Goal: Task Accomplishment & Management: Manage account settings

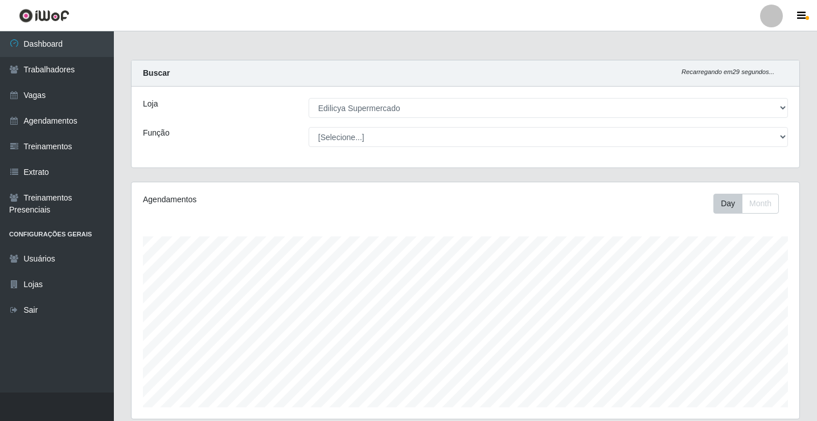
select select "460"
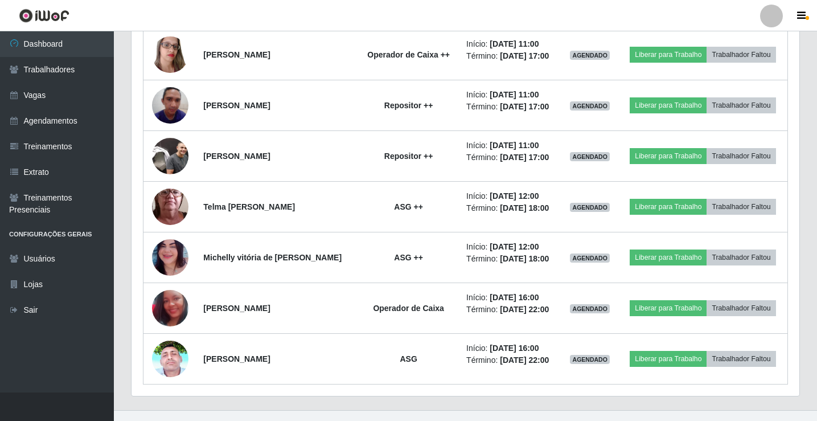
scroll to position [893, 0]
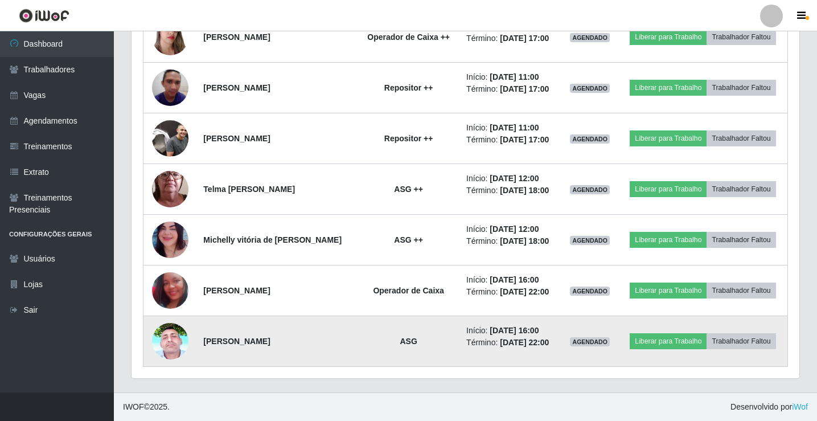
click at [176, 338] on img at bounding box center [170, 341] width 36 height 81
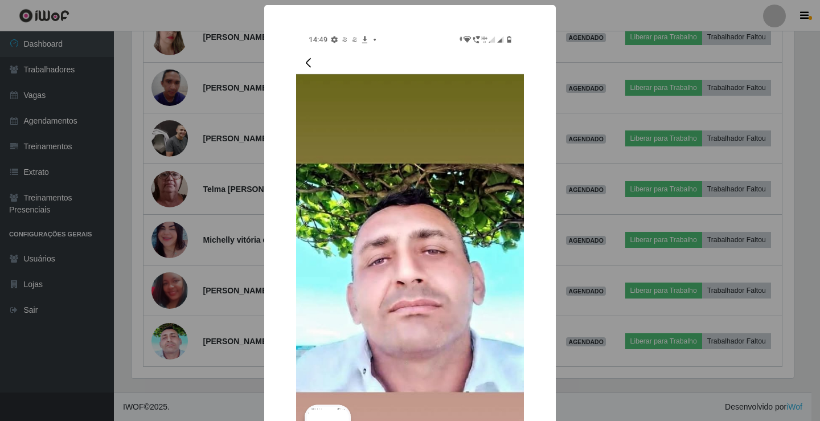
click at [181, 333] on div "× OK Cancel" at bounding box center [410, 210] width 820 height 421
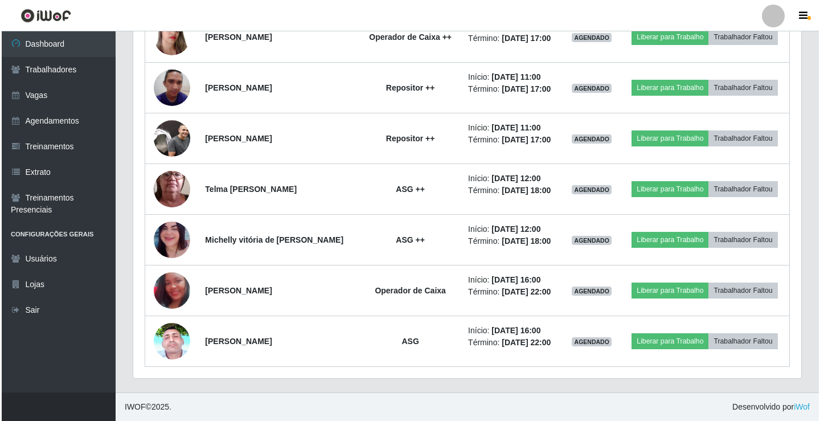
scroll to position [236, 668]
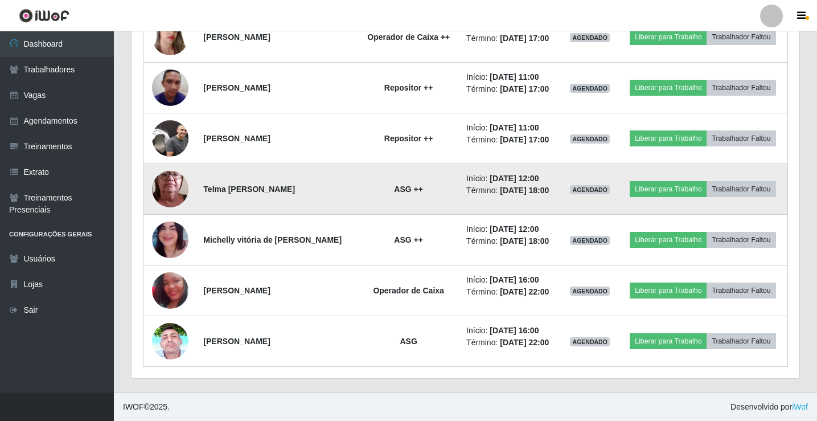
click at [174, 192] on img at bounding box center [170, 189] width 36 height 81
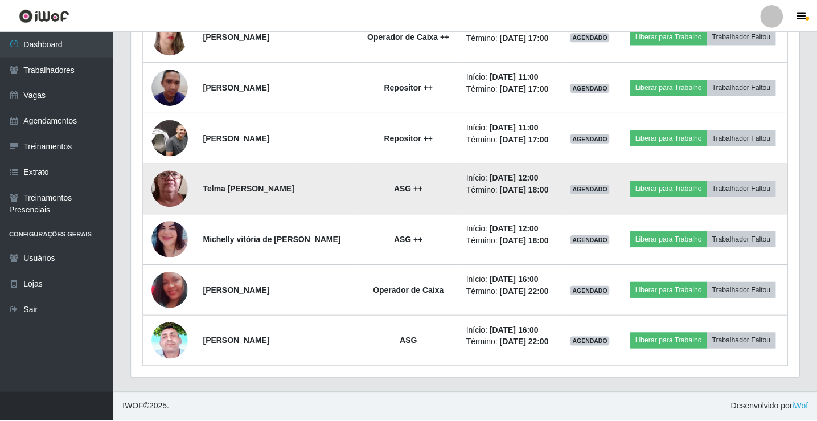
scroll to position [236, 662]
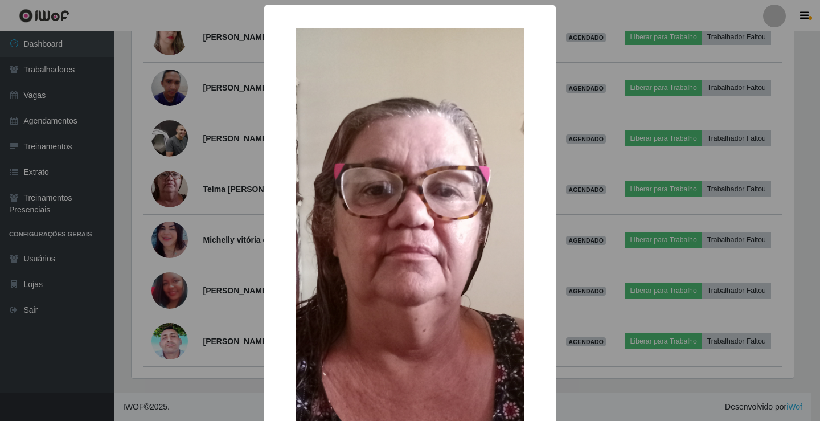
click at [174, 191] on div "× OK Cancel" at bounding box center [410, 210] width 820 height 421
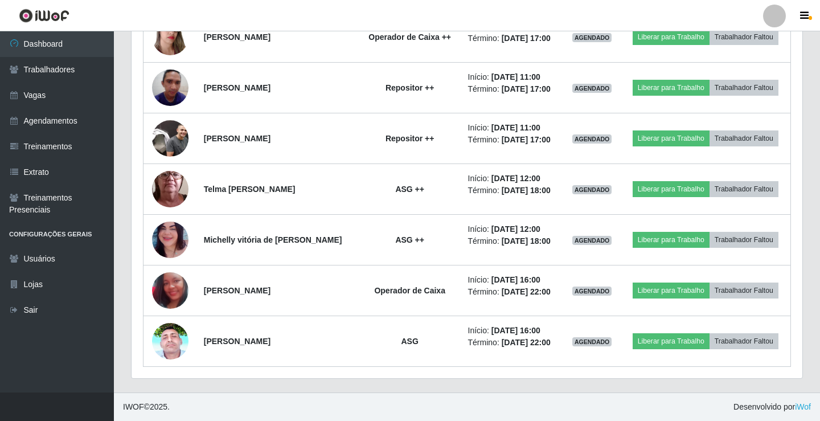
scroll to position [236, 668]
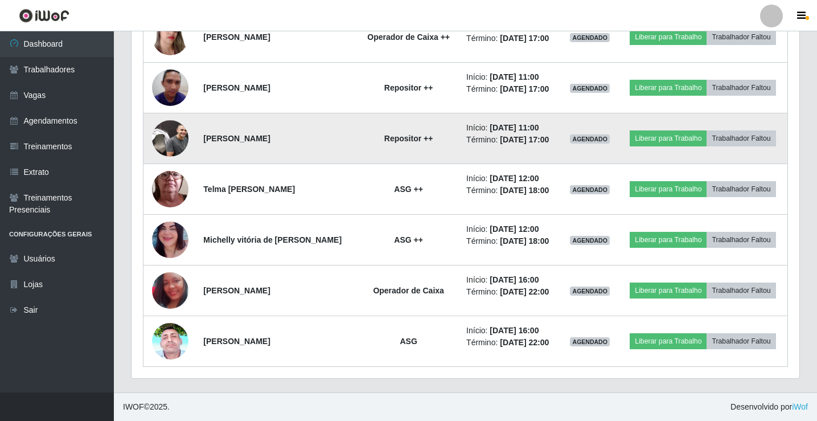
click at [173, 133] on img at bounding box center [170, 138] width 36 height 36
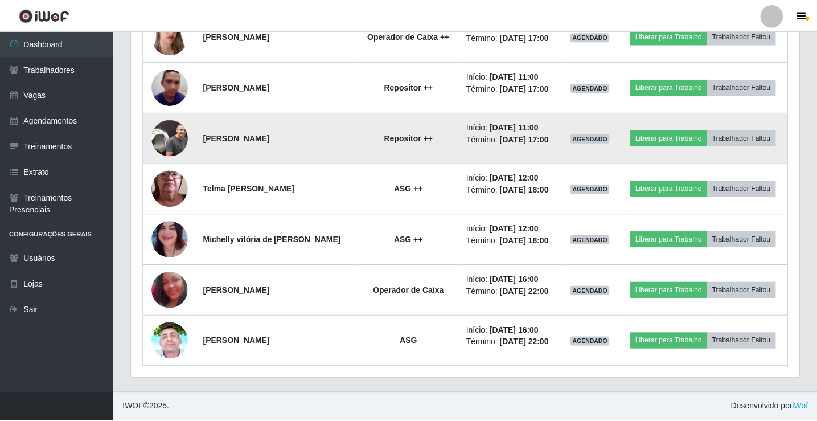
scroll to position [236, 662]
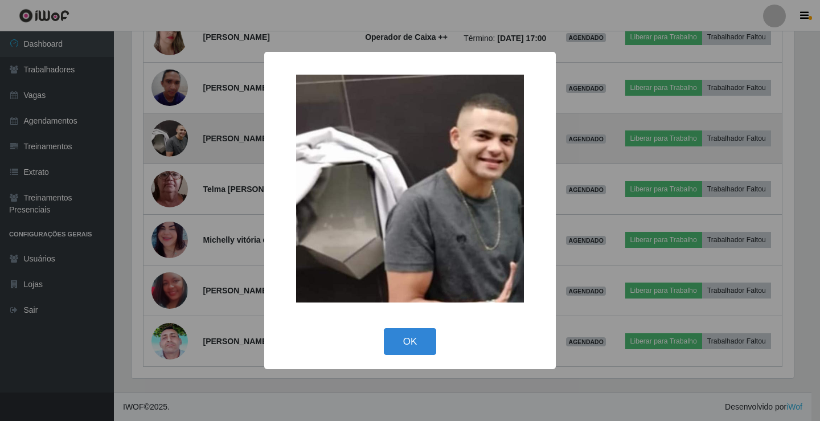
click at [173, 133] on div "× OK Cancel" at bounding box center [410, 210] width 820 height 421
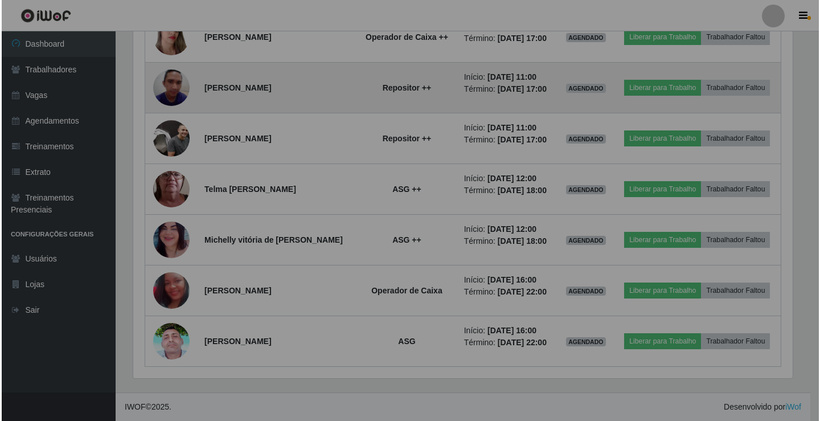
scroll to position [236, 668]
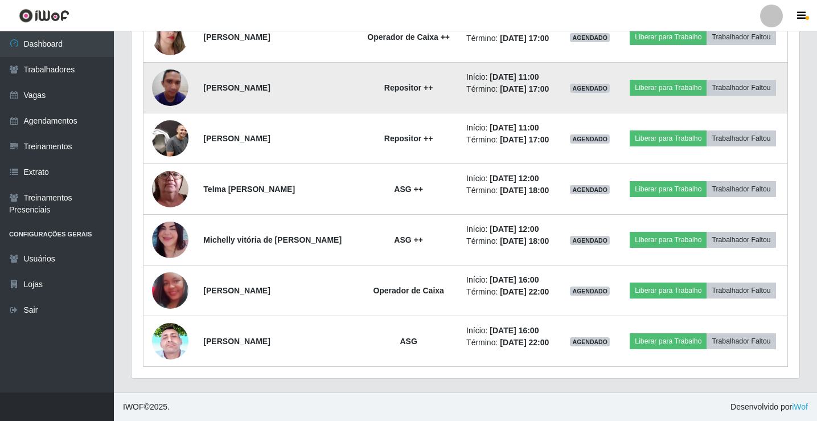
click at [175, 85] on img at bounding box center [170, 87] width 36 height 48
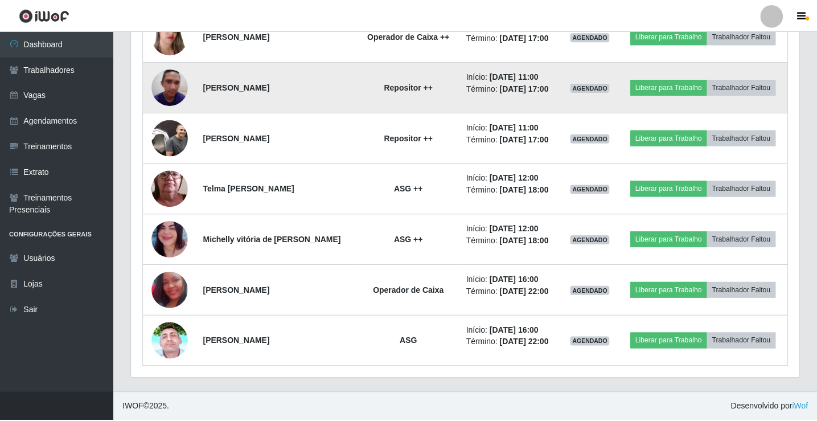
scroll to position [236, 662]
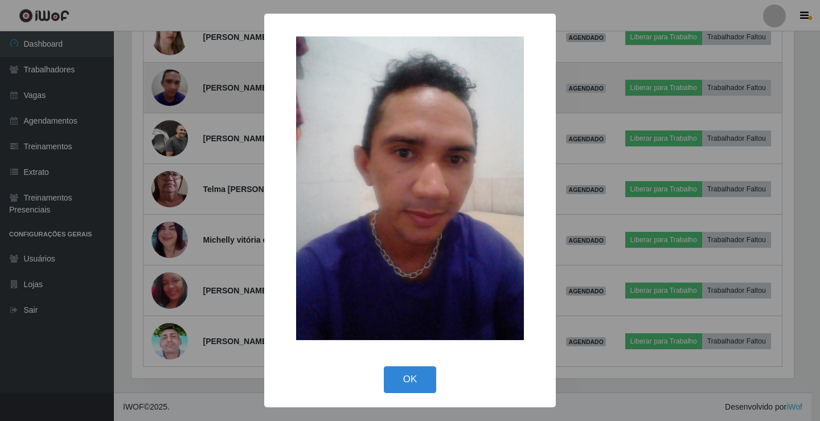
click at [175, 85] on div "× OK Cancel" at bounding box center [410, 210] width 820 height 421
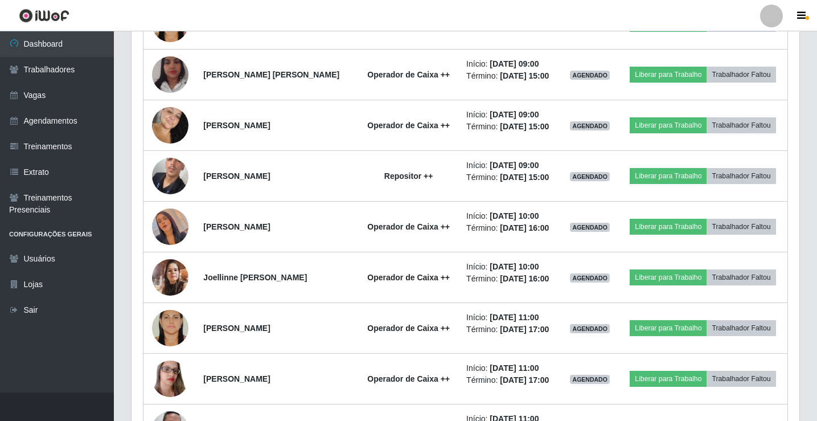
scroll to position [209, 0]
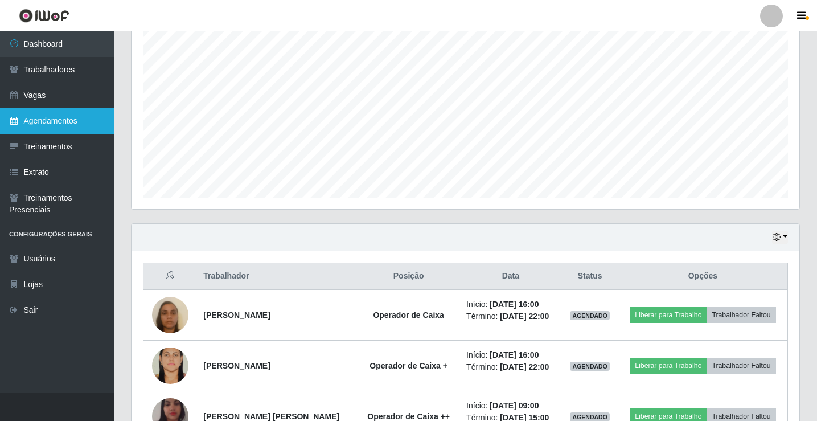
click at [66, 117] on link "Agendamentos" at bounding box center [57, 121] width 114 height 26
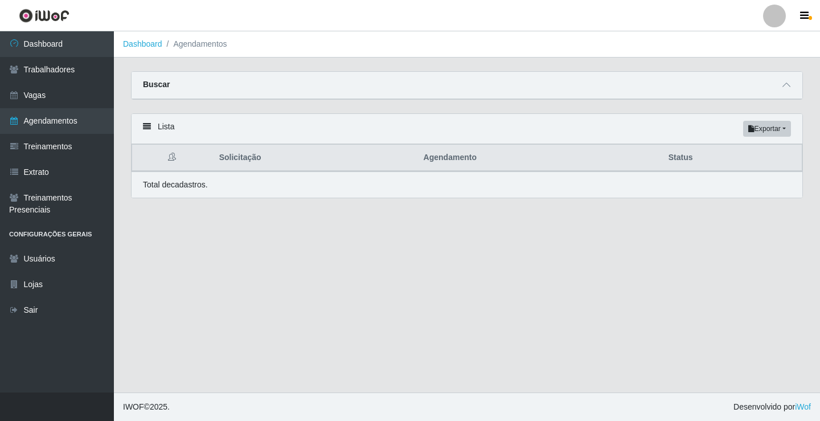
click at [511, 298] on main "Dashboard Agendamentos Carregando... Buscar Início em [GEOGRAPHIC_DATA] em Stat…" at bounding box center [467, 211] width 706 height 361
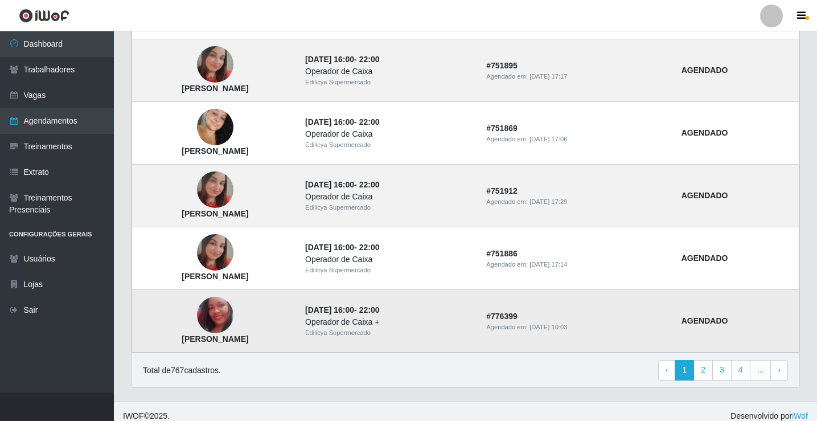
scroll to position [768, 0]
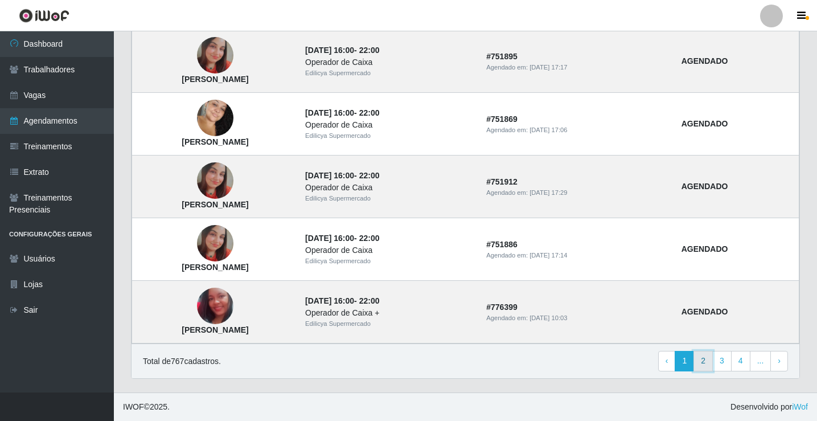
click at [702, 360] on link "2" at bounding box center [702, 361] width 19 height 20
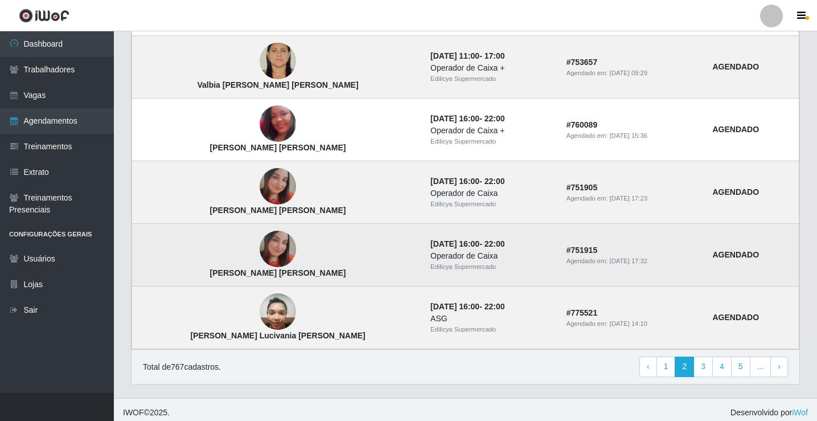
scroll to position [768, 0]
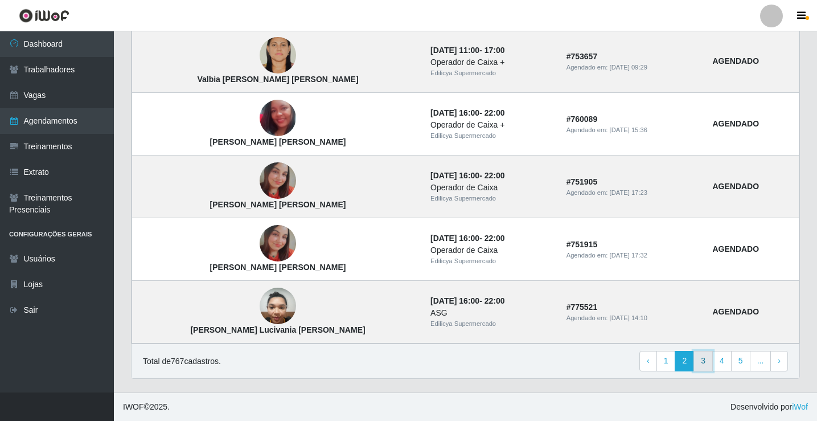
click at [702, 359] on link "3" at bounding box center [702, 361] width 19 height 20
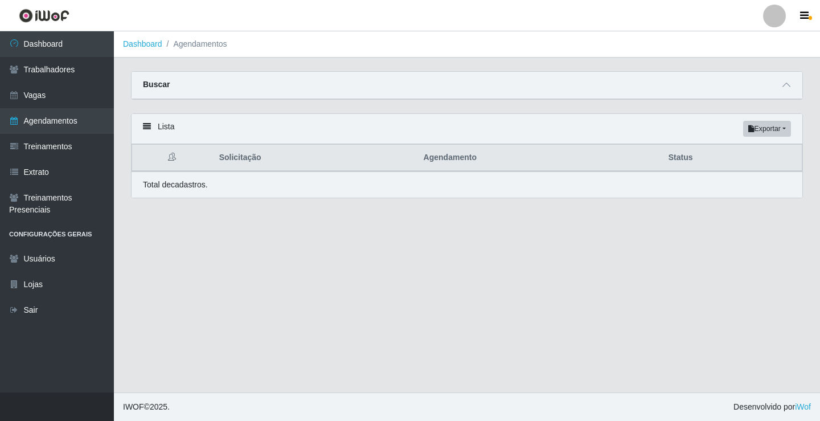
drag, startPoint x: 293, startPoint y: 211, endPoint x: 429, endPoint y: 56, distance: 205.7
click at [295, 210] on main "Dashboard Agendamentos Carregando... Buscar Início em [GEOGRAPHIC_DATA] em Stat…" at bounding box center [467, 211] width 706 height 361
click at [432, 6] on header "Perfil Alterar Senha Sair" at bounding box center [410, 15] width 820 height 31
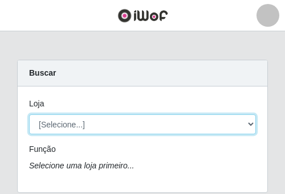
click at [54, 124] on select "[Selecione...] Edilicya Supermercado" at bounding box center [142, 124] width 227 height 20
select select "460"
click at [29, 114] on select "[Selecione...] Edilicya Supermercado" at bounding box center [142, 124] width 227 height 20
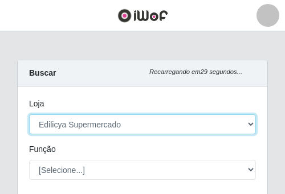
scroll to position [228, 249]
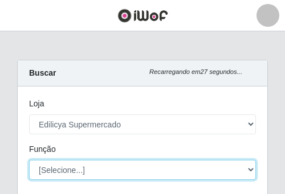
click at [203, 168] on select "[Selecione...] ASG ASG + ASG ++ Auxiliar de Estacionamento Auxiliar de Estacion…" at bounding box center [142, 170] width 227 height 20
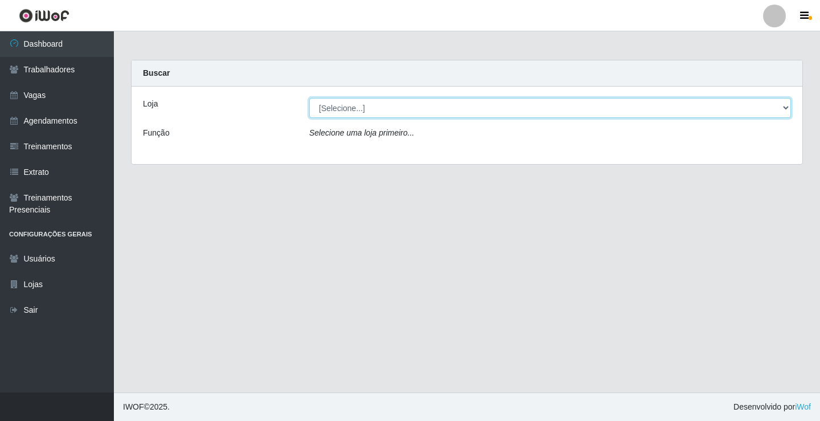
click at [438, 112] on select "[Selecione...] Edilicya Supermercado" at bounding box center [550, 108] width 482 height 20
select select "460"
click at [309, 98] on select "[Selecione...] Edilicya Supermercado" at bounding box center [550, 108] width 482 height 20
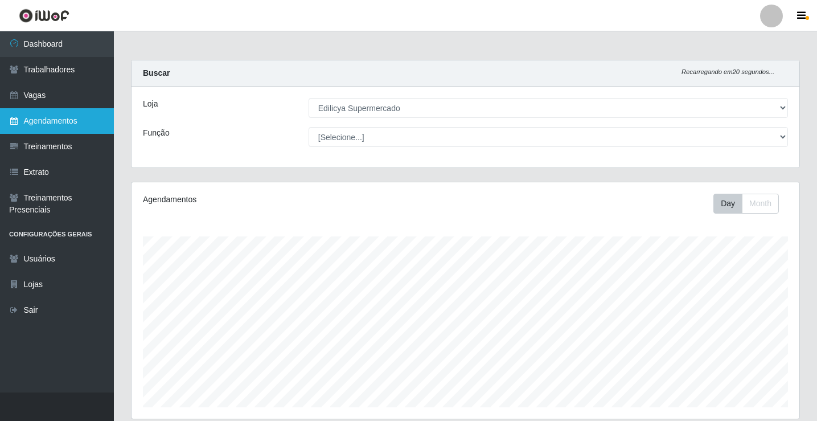
click at [75, 119] on link "Agendamentos" at bounding box center [57, 121] width 114 height 26
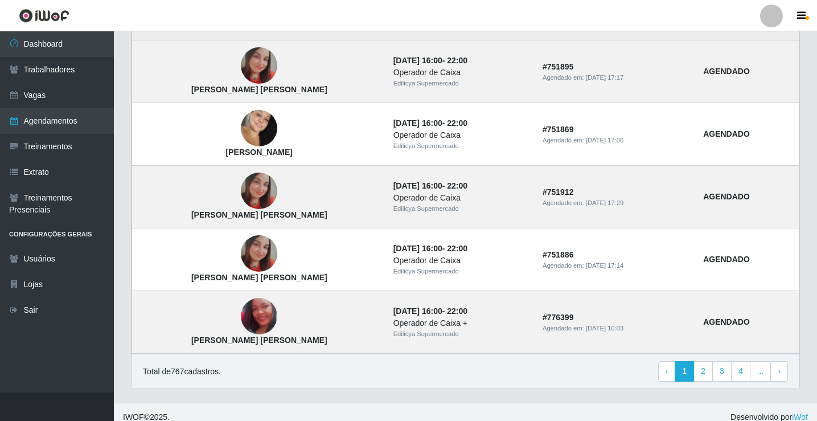
scroll to position [768, 0]
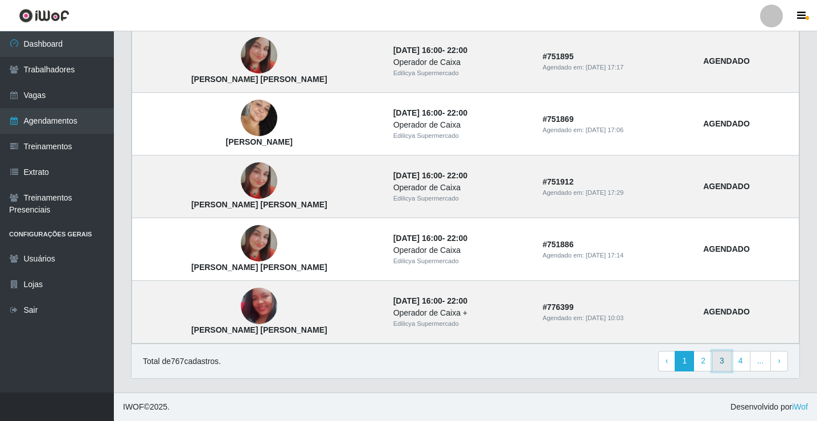
click at [722, 362] on link "3" at bounding box center [721, 361] width 19 height 20
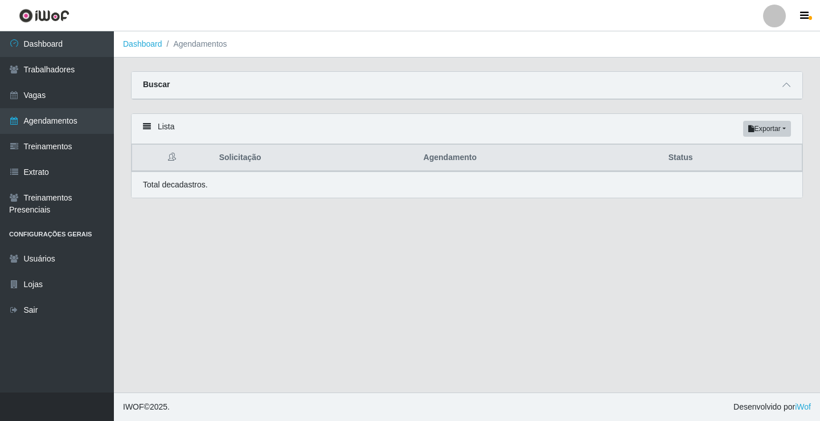
click at [379, 246] on main "Dashboard Agendamentos Carregando... Buscar Início em [GEOGRAPHIC_DATA] em Stat…" at bounding box center [467, 211] width 706 height 361
click at [377, 260] on main "Dashboard Agendamentos Carregando... Buscar Início em [GEOGRAPHIC_DATA] em Stat…" at bounding box center [467, 211] width 706 height 361
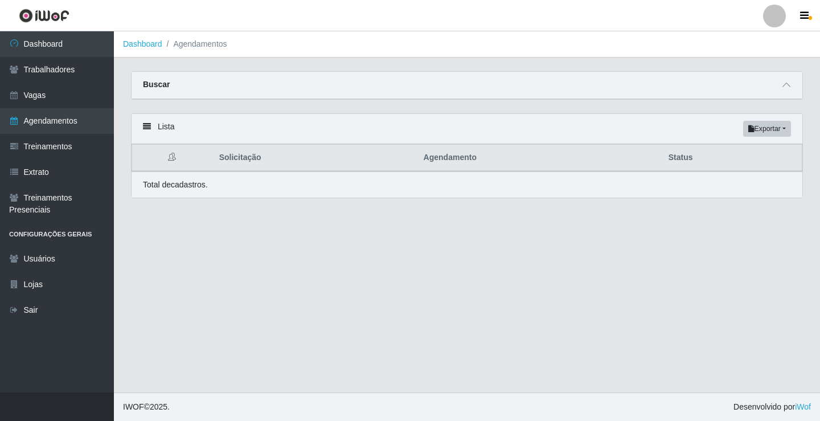
click at [376, 258] on main "Dashboard Agendamentos Carregando... Buscar Início em [GEOGRAPHIC_DATA] em Stat…" at bounding box center [467, 211] width 706 height 361
click at [75, 119] on link "Agendamentos" at bounding box center [57, 121] width 114 height 26
click at [73, 117] on link "Agendamentos" at bounding box center [57, 121] width 114 height 26
click at [47, 72] on link "Trabalhadores" at bounding box center [57, 70] width 114 height 26
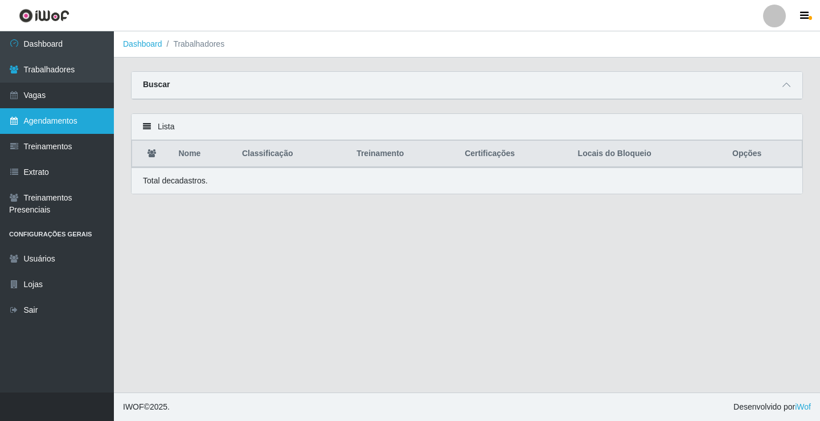
click at [42, 117] on link "Agendamentos" at bounding box center [57, 121] width 114 height 26
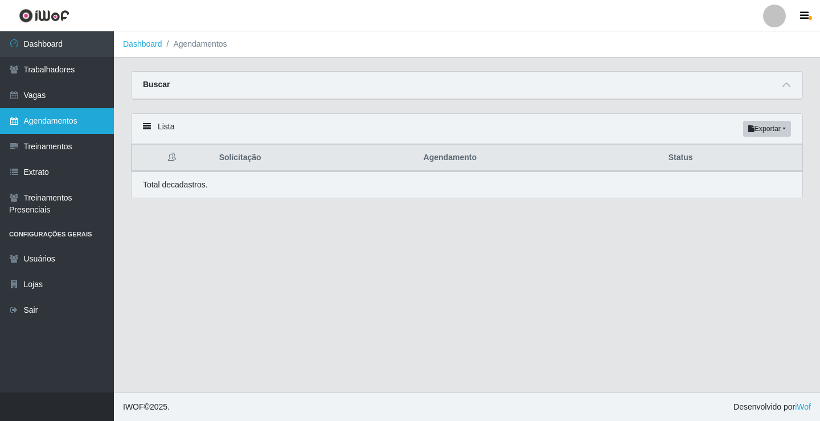
click at [0, 108] on link "Agendamentos" at bounding box center [57, 121] width 114 height 26
click at [94, 110] on link "Agendamentos" at bounding box center [57, 121] width 114 height 26
click at [95, 128] on link "Agendamentos" at bounding box center [57, 121] width 114 height 26
click at [94, 124] on link "Agendamentos" at bounding box center [57, 121] width 114 height 26
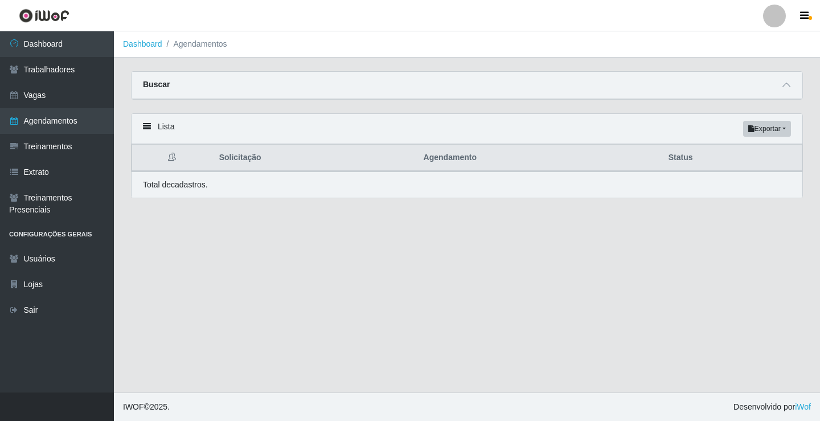
click at [0, 108] on link "Agendamentos" at bounding box center [57, 121] width 114 height 26
